Goal: Task Accomplishment & Management: Complete application form

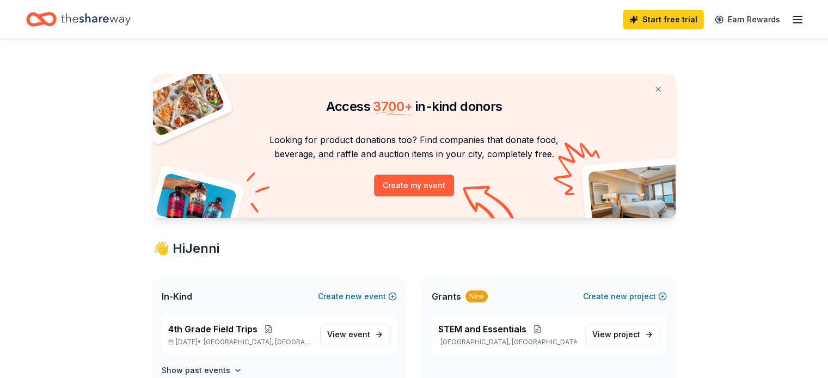
click at [131, 16] on icon "Home" at bounding box center [96, 19] width 70 height 22
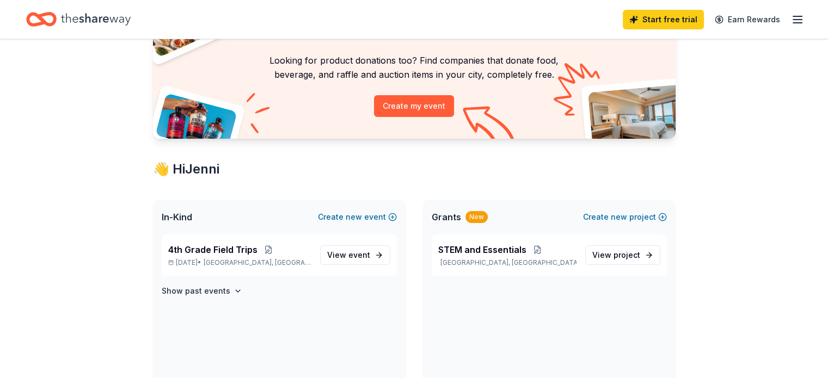
scroll to position [80, 0]
click at [338, 255] on span "View event" at bounding box center [348, 254] width 43 height 13
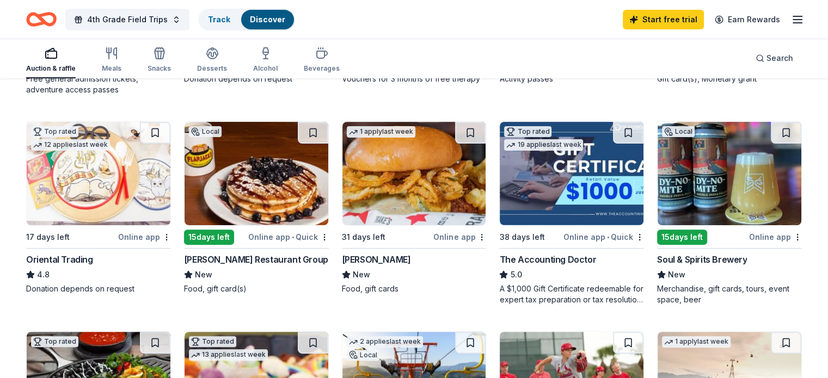
scroll to position [301, 0]
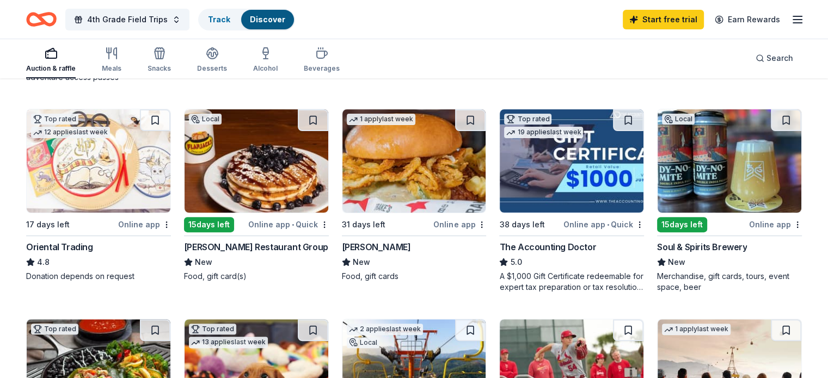
click at [361, 245] on div "Drake's" at bounding box center [376, 246] width 69 height 13
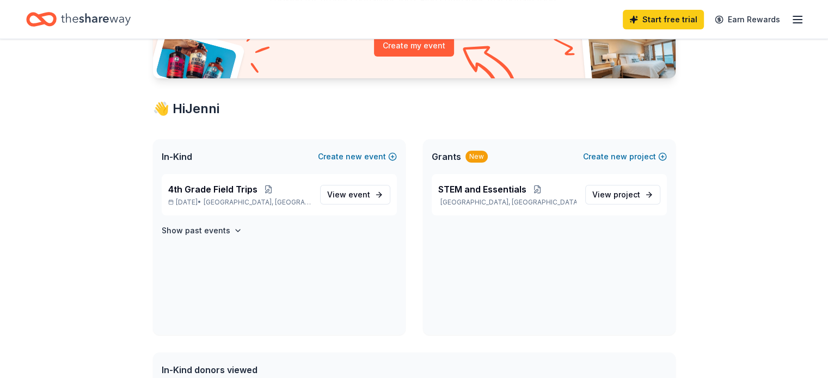
scroll to position [147, 0]
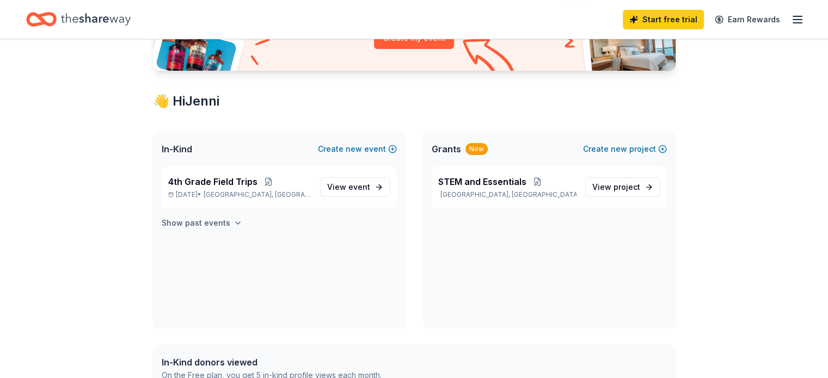
click at [219, 223] on h4 "Show past events" at bounding box center [196, 223] width 69 height 13
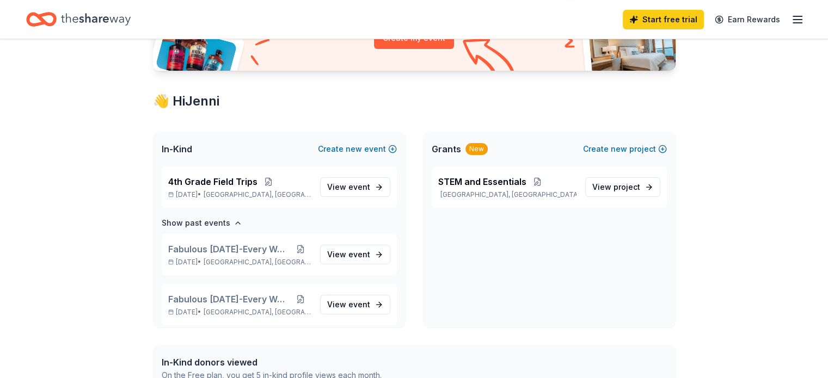
scroll to position [0, 0]
click at [340, 248] on span "View event" at bounding box center [348, 254] width 43 height 13
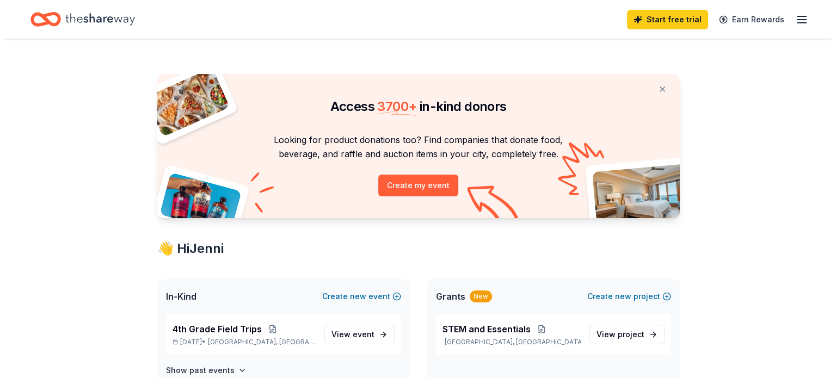
scroll to position [147, 0]
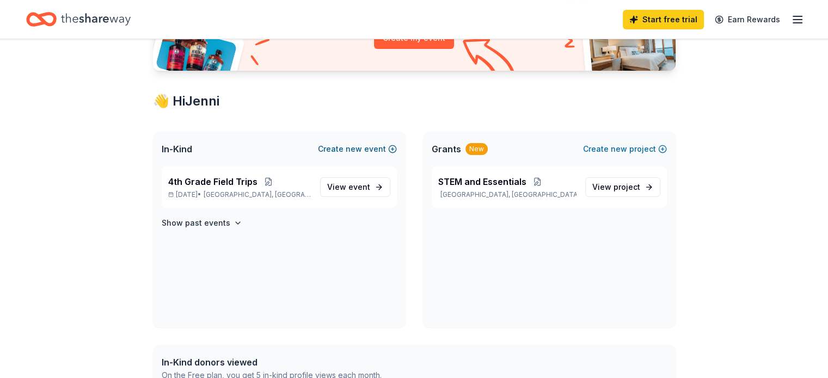
click at [357, 147] on span "new" at bounding box center [354, 149] width 16 height 13
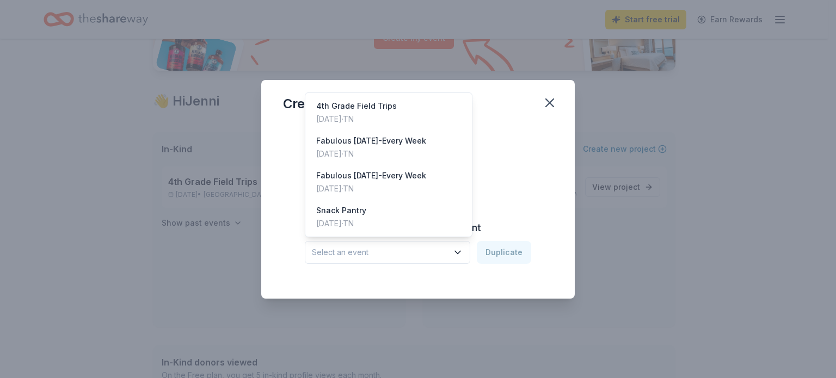
click at [404, 254] on span "Select an event" at bounding box center [380, 252] width 136 height 13
click at [392, 150] on div "Sep 26, 2025 · TN" at bounding box center [371, 153] width 110 height 13
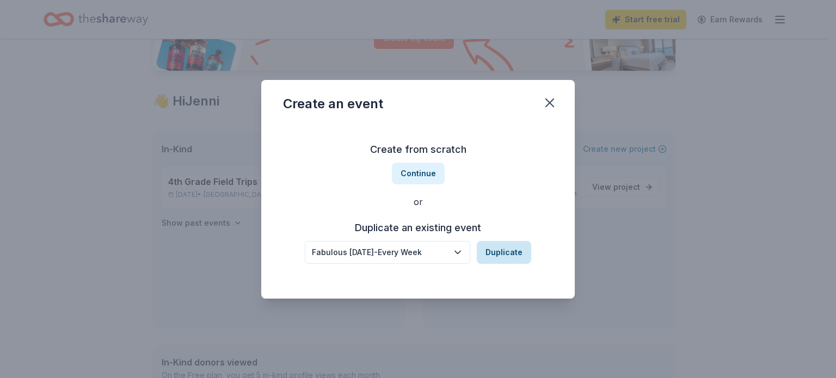
click at [497, 256] on button "Duplicate" at bounding box center [504, 252] width 54 height 23
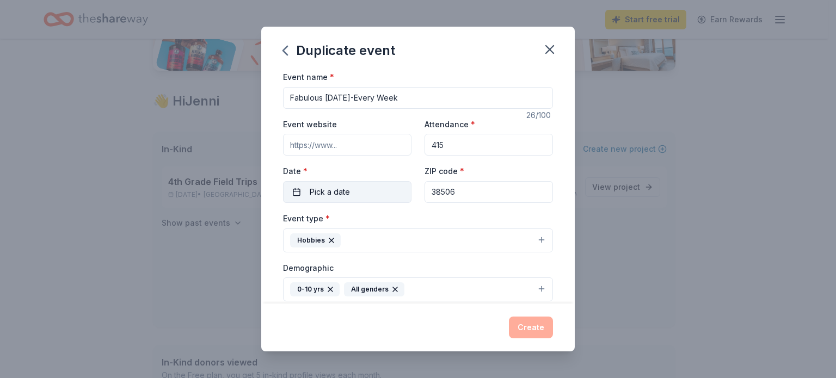
click at [396, 191] on button "Pick a date" at bounding box center [347, 192] width 128 height 22
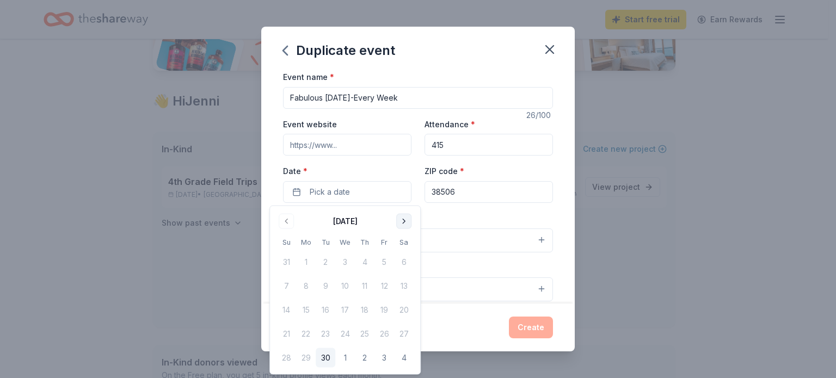
click at [409, 223] on button "Go to next month" at bounding box center [403, 221] width 15 height 15
click at [386, 356] on button "31" at bounding box center [384, 358] width 20 height 20
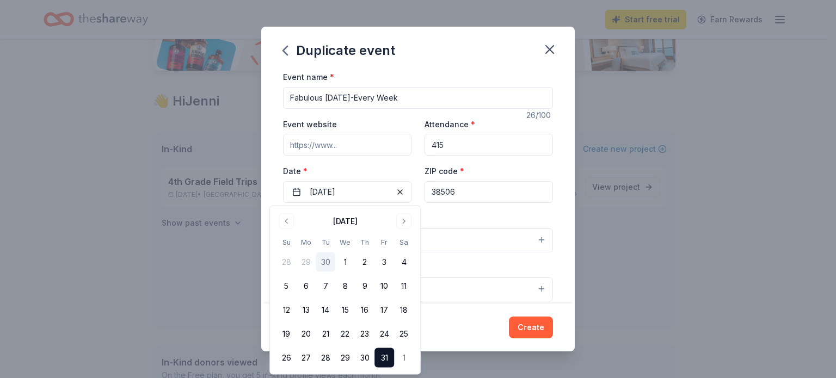
click at [439, 209] on div "Event name * Fabulous Friday-Every Week 26 /100 Event website Attendance * 415 …" at bounding box center [418, 322] width 270 height 505
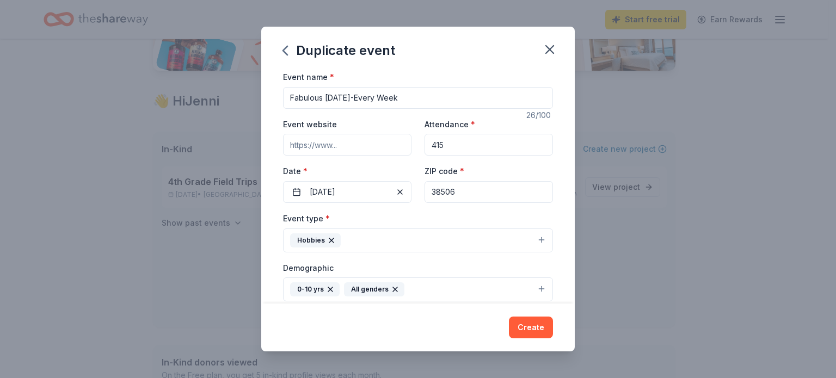
click at [465, 238] on button "Hobbies" at bounding box center [418, 241] width 270 height 24
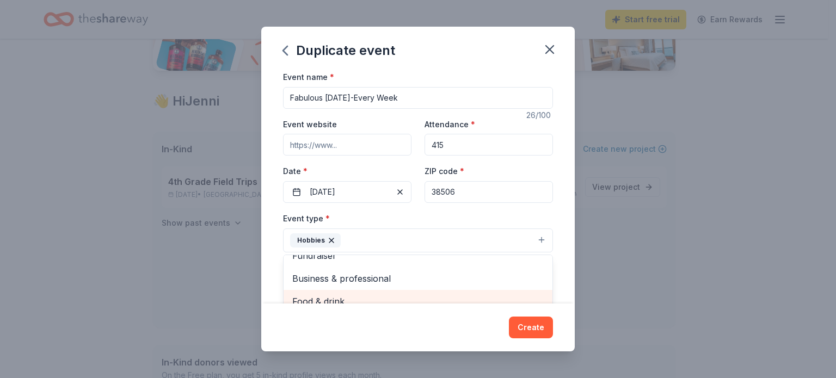
scroll to position [22, 0]
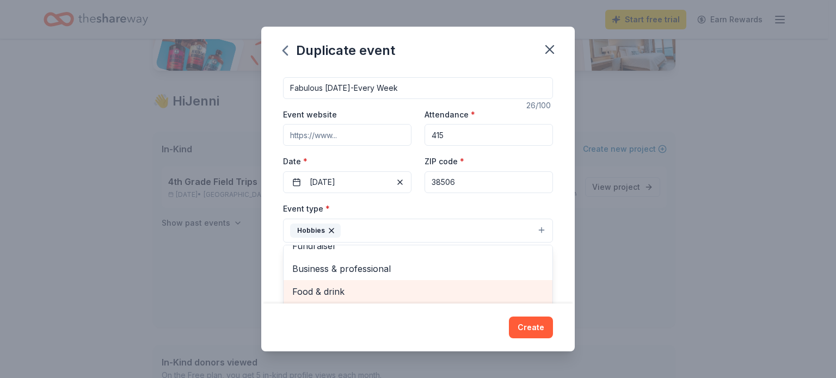
click at [400, 300] on div "Food & drink" at bounding box center [417, 291] width 269 height 23
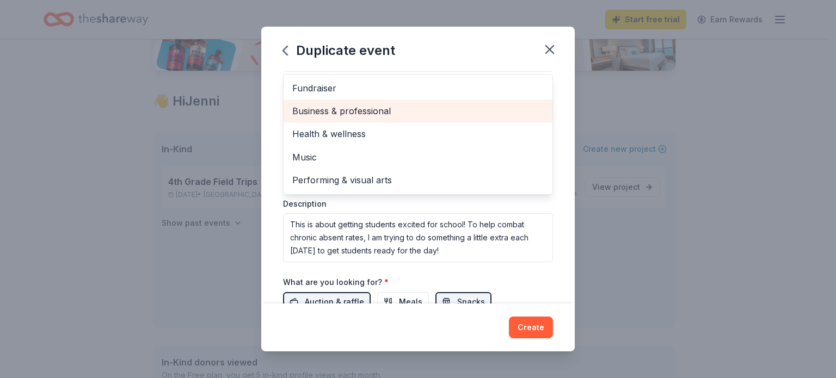
scroll to position [187, 0]
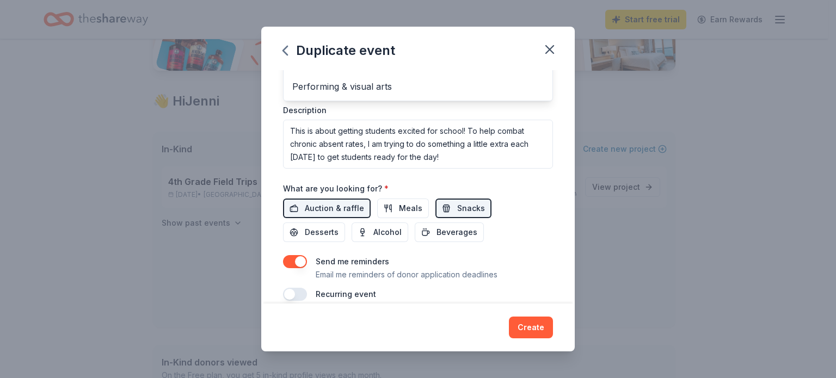
click at [457, 179] on div "Event name * Fabulous Friday-Every Week 26 /100 Event website Attendance * 415 …" at bounding box center [418, 48] width 270 height 505
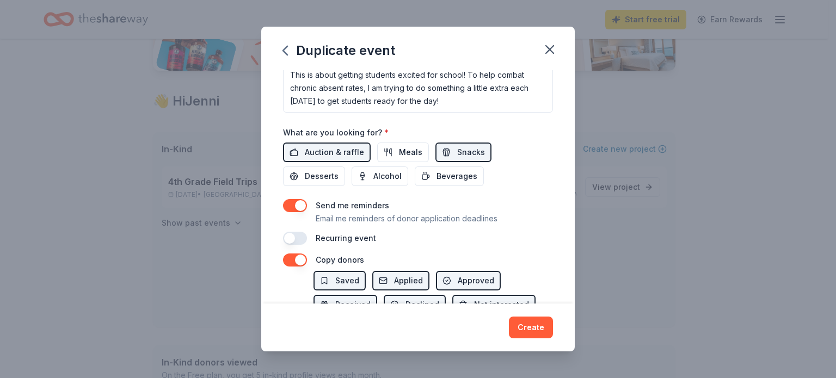
scroll to position [331, 0]
click at [405, 153] on span "Meals" at bounding box center [410, 151] width 23 height 13
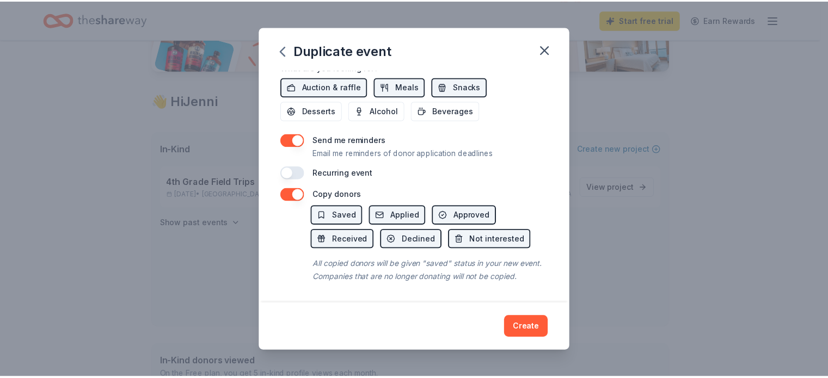
scroll to position [406, 0]
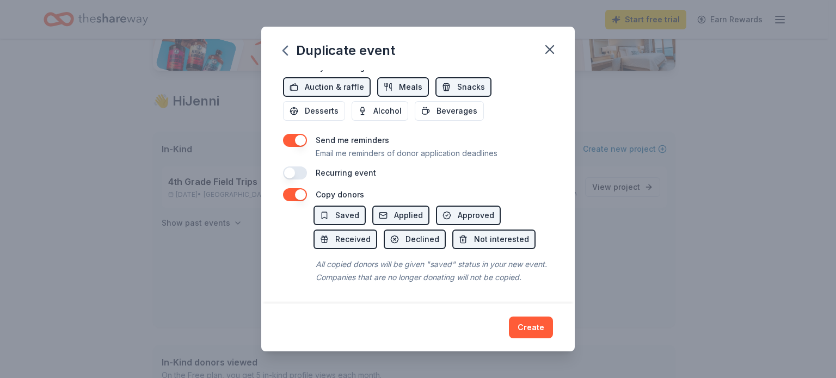
click at [307, 166] on div "Recurring event" at bounding box center [418, 172] width 270 height 13
click at [303, 166] on button "button" at bounding box center [295, 172] width 24 height 13
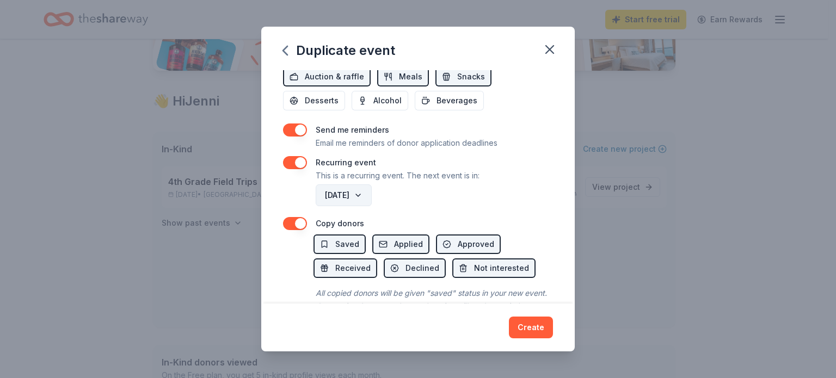
click at [360, 196] on button "October 2026" at bounding box center [344, 195] width 56 height 22
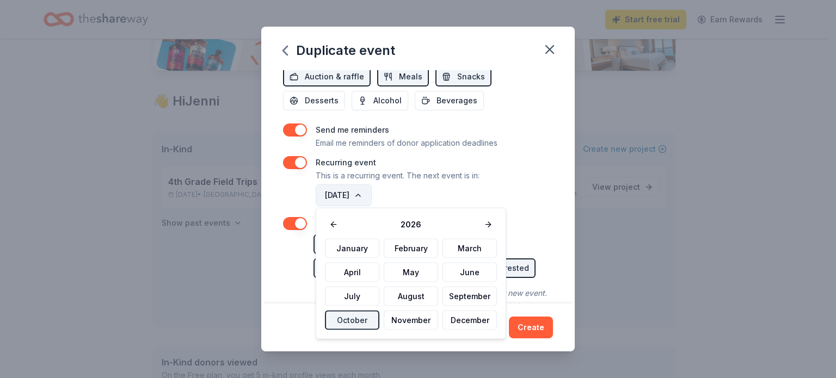
click at [360, 196] on button "October 2026" at bounding box center [344, 195] width 56 height 22
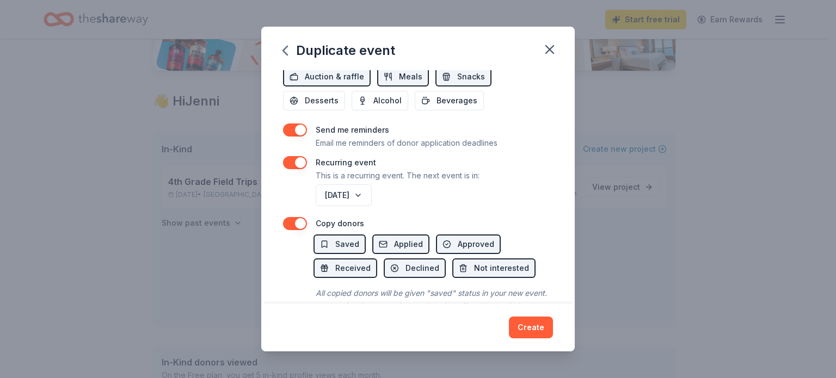
click at [290, 161] on button "button" at bounding box center [295, 162] width 24 height 13
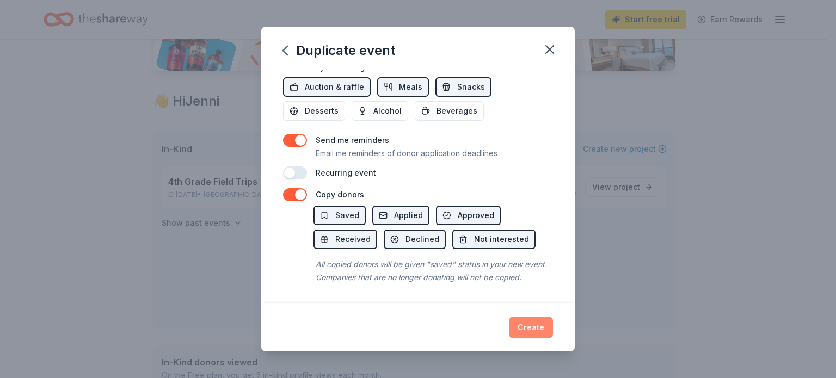
click at [531, 329] on button "Create" at bounding box center [531, 328] width 44 height 22
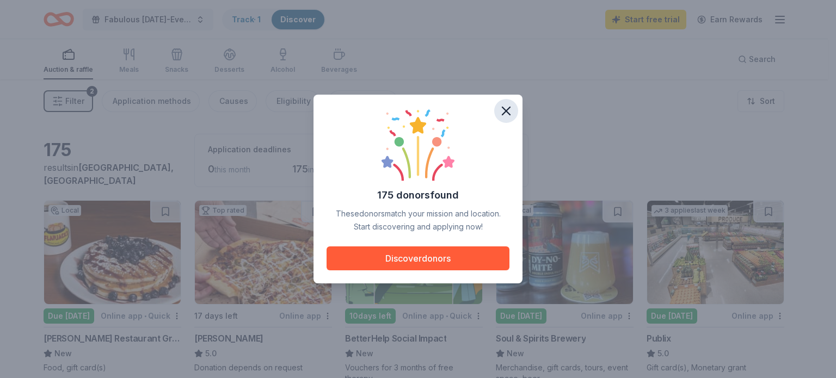
click at [505, 114] on icon "button" at bounding box center [505, 110] width 15 height 15
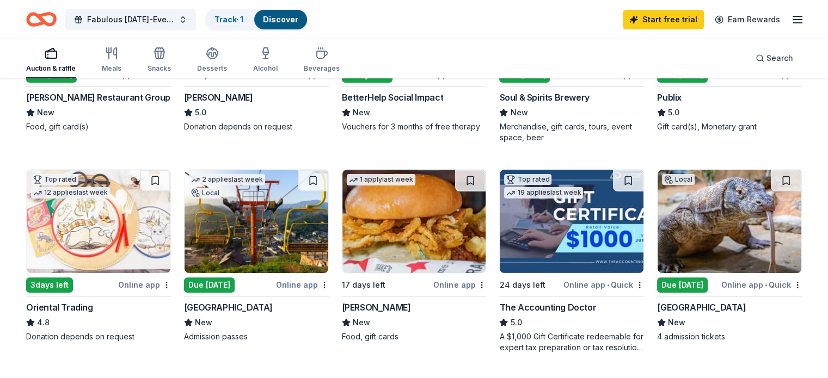
scroll to position [242, 0]
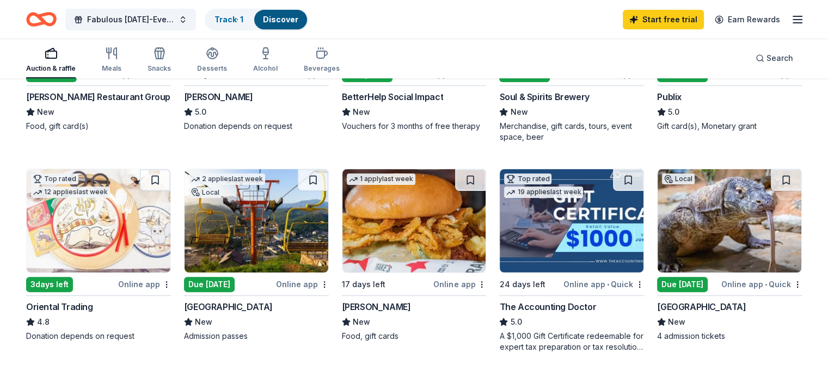
click at [369, 301] on div "Drake's" at bounding box center [376, 306] width 69 height 13
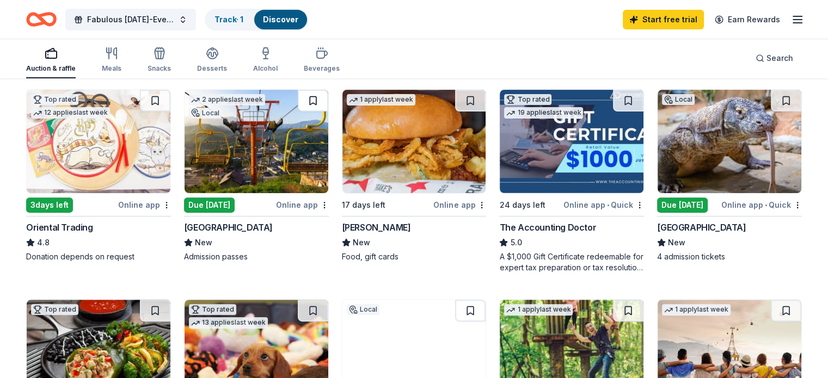
scroll to position [322, 0]
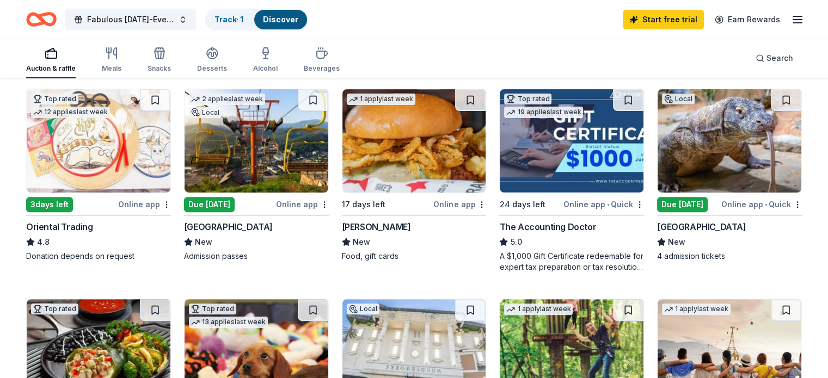
click at [225, 204] on div "Due [DATE]" at bounding box center [209, 204] width 51 height 15
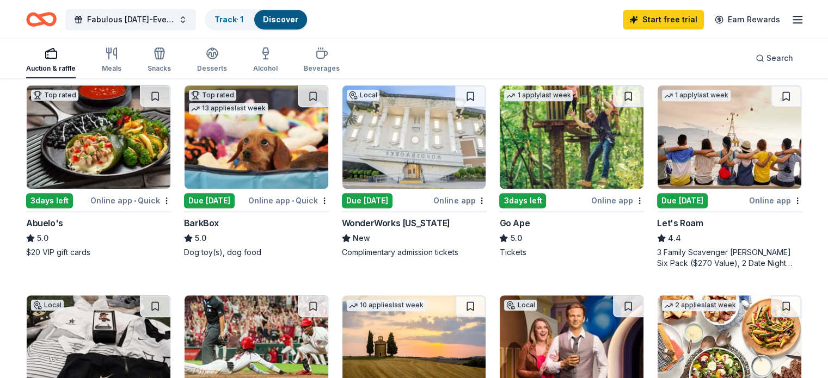
scroll to position [536, 0]
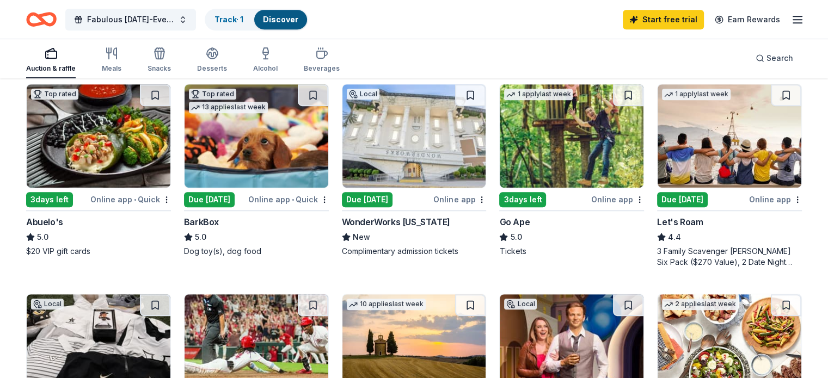
click at [675, 192] on div "Due [DATE]" at bounding box center [682, 199] width 51 height 15
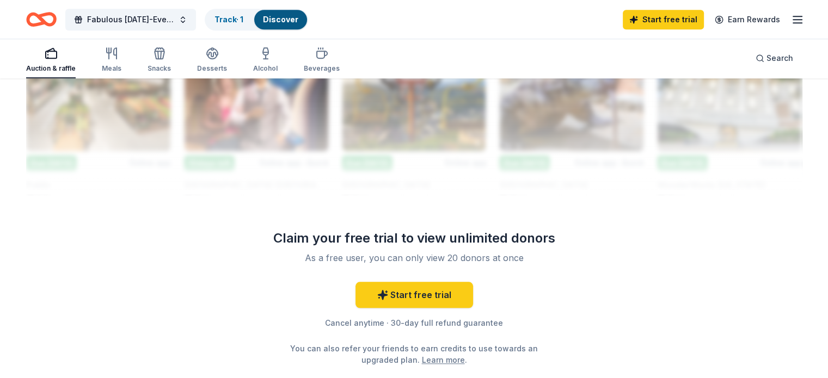
scroll to position [1059, 0]
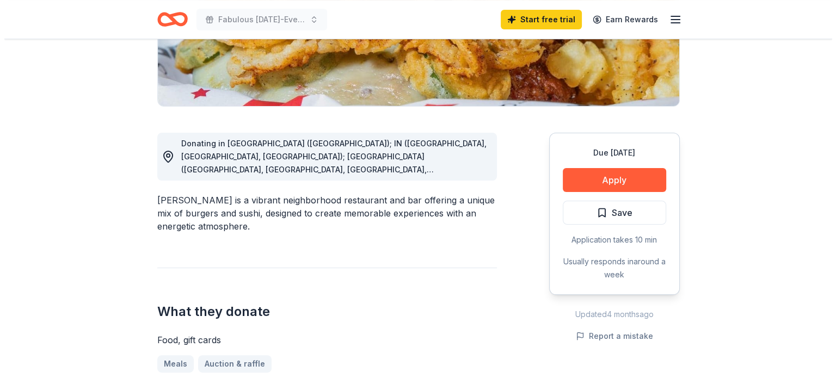
scroll to position [229, 0]
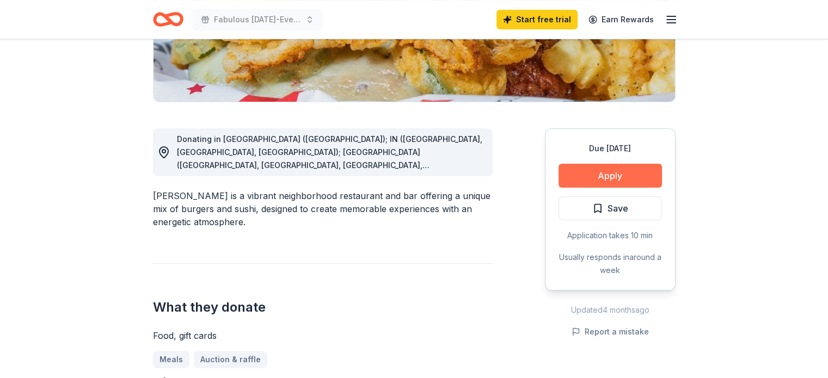
click at [589, 173] on button "Apply" at bounding box center [609, 176] width 103 height 24
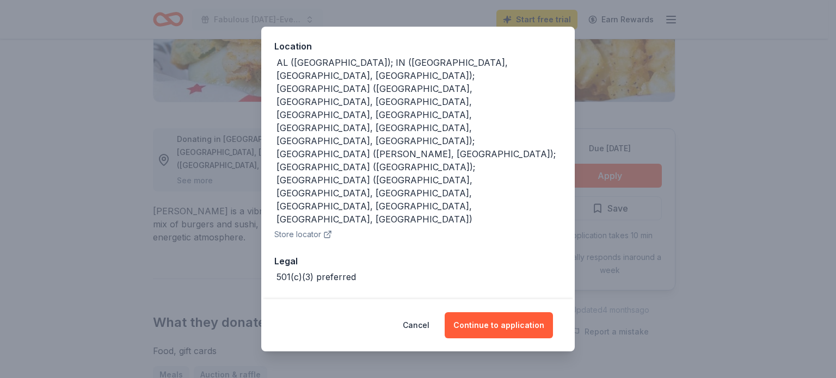
scroll to position [141, 0]
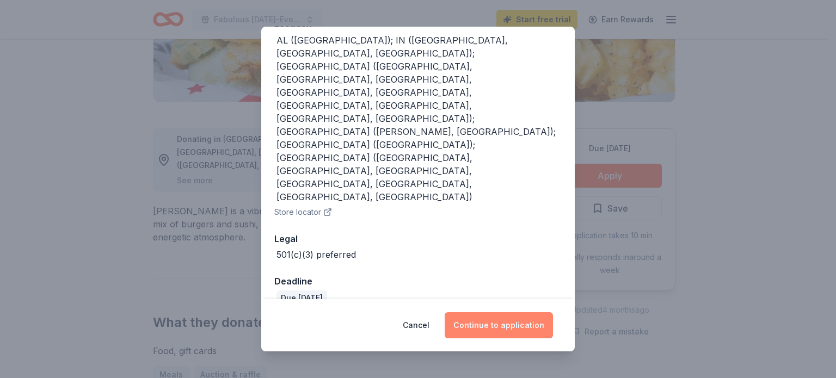
click at [485, 318] on button "Continue to application" at bounding box center [499, 325] width 108 height 26
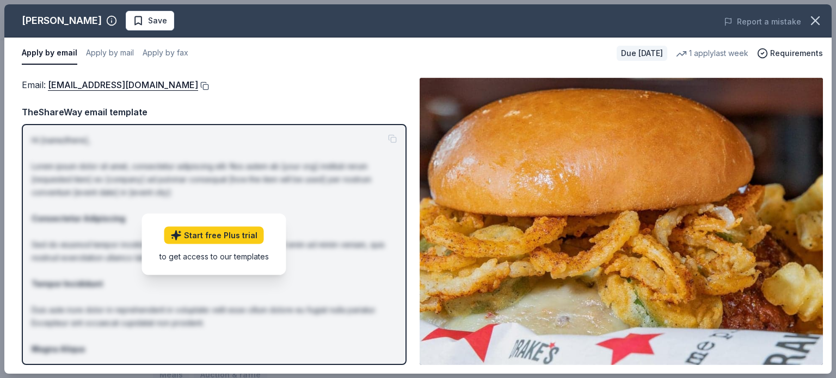
click at [198, 87] on button at bounding box center [203, 86] width 11 height 9
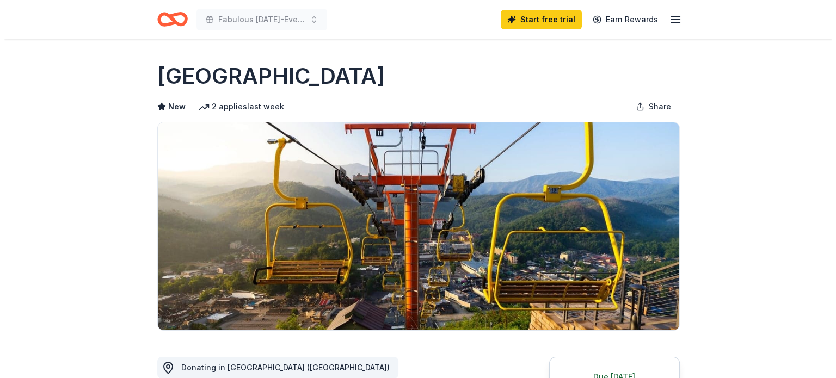
scroll to position [171, 0]
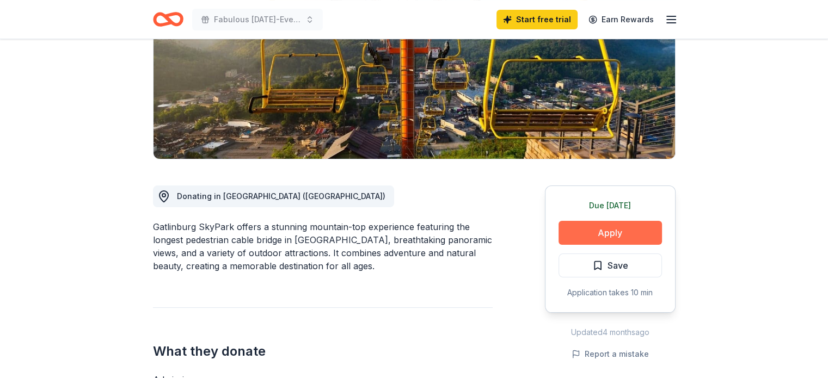
click at [616, 233] on button "Apply" at bounding box center [609, 233] width 103 height 24
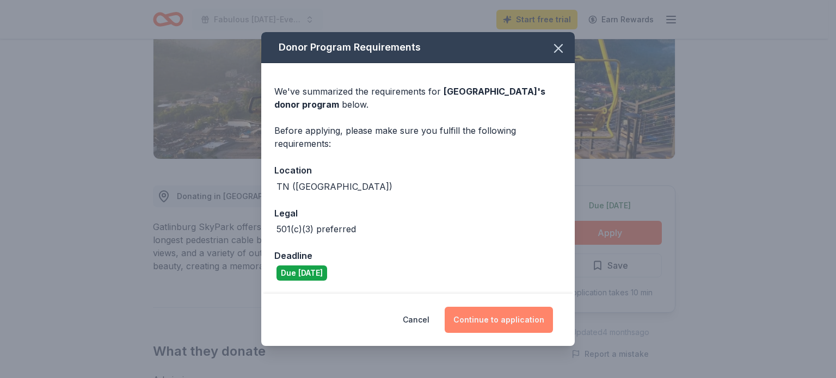
click at [493, 311] on button "Continue to application" at bounding box center [499, 320] width 108 height 26
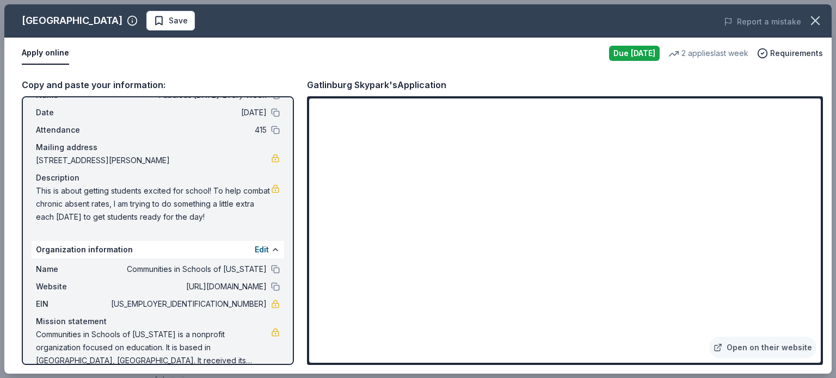
scroll to position [54, 0]
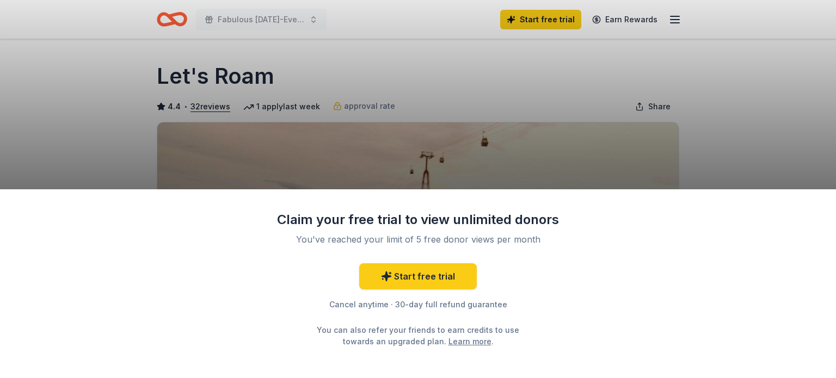
click at [657, 126] on div "Claim your free trial to view unlimited donors You've reached your limit of 5 f…" at bounding box center [418, 189] width 836 height 378
